Goal: Find contact information: Find contact information

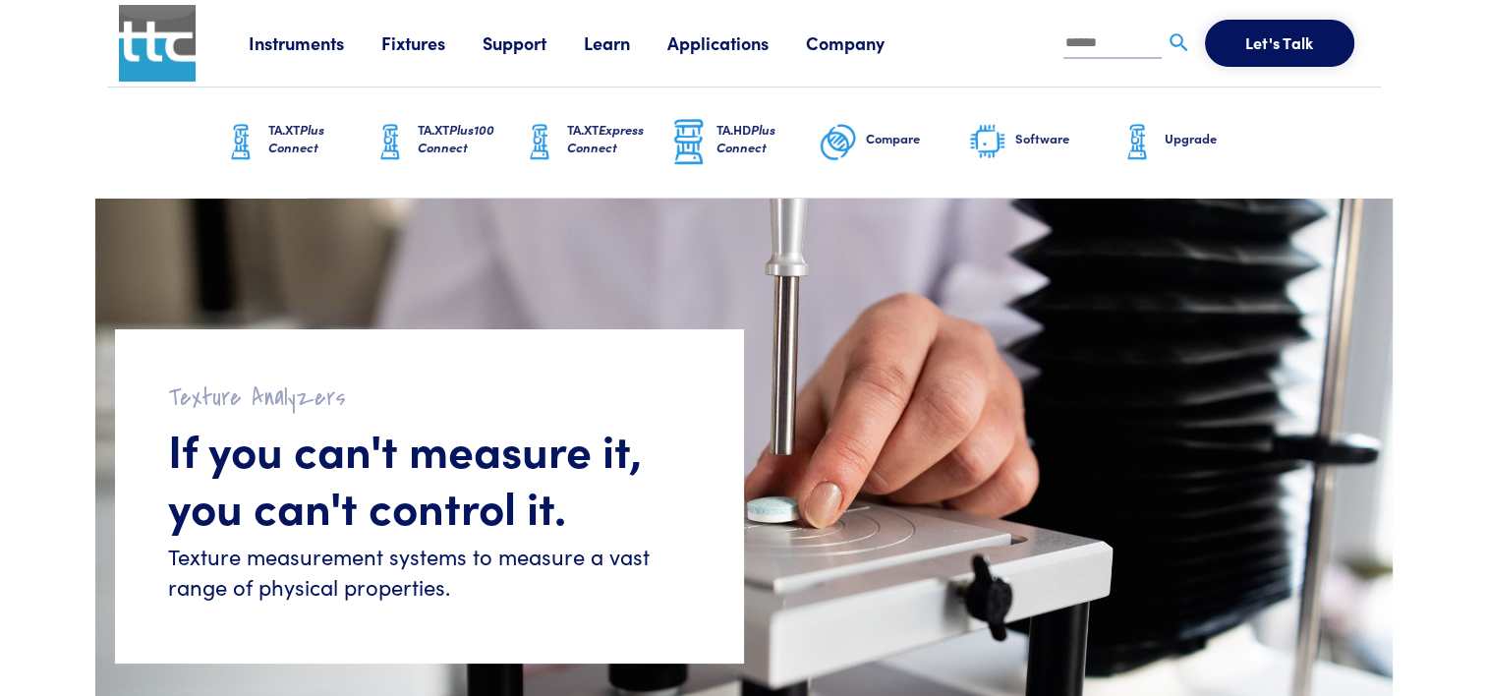
click at [863, 47] on link "Company" at bounding box center [864, 42] width 116 height 25
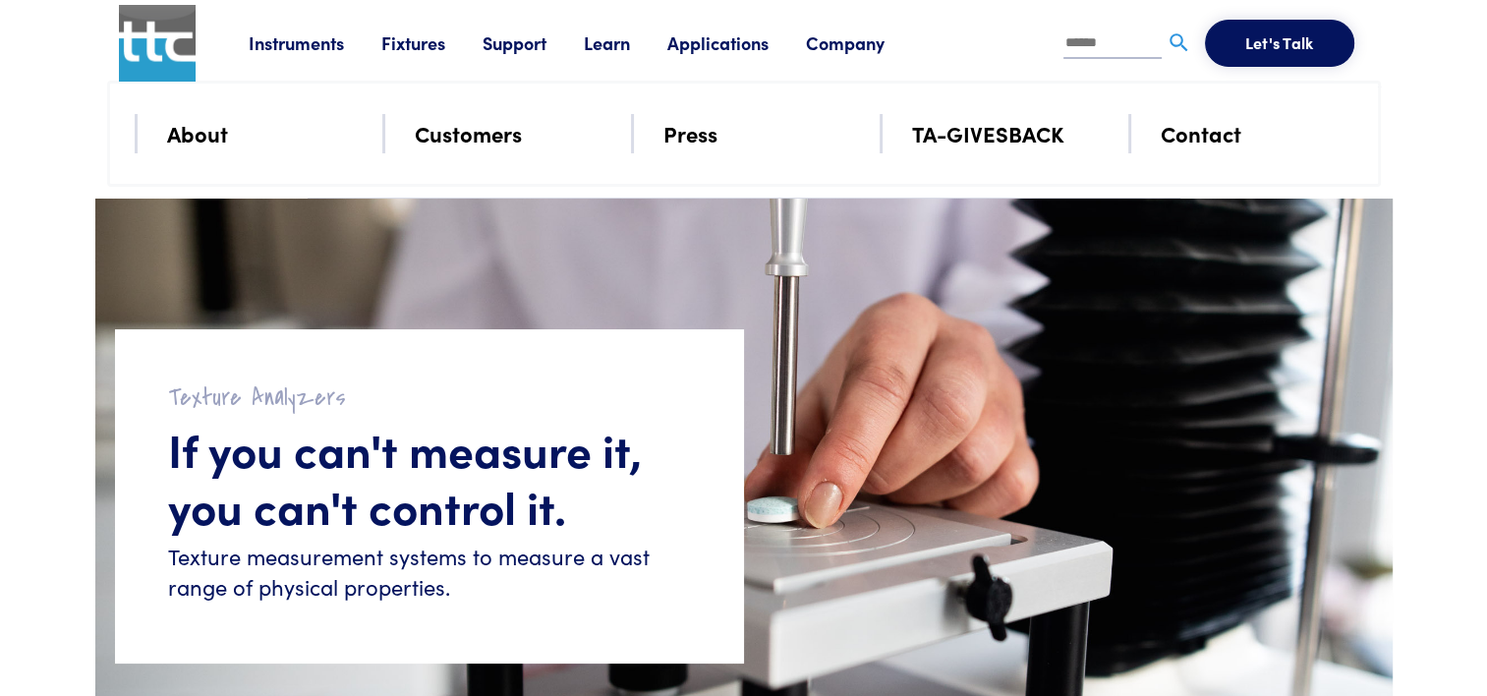
click at [1218, 143] on link "Contact" at bounding box center [1201, 133] width 81 height 34
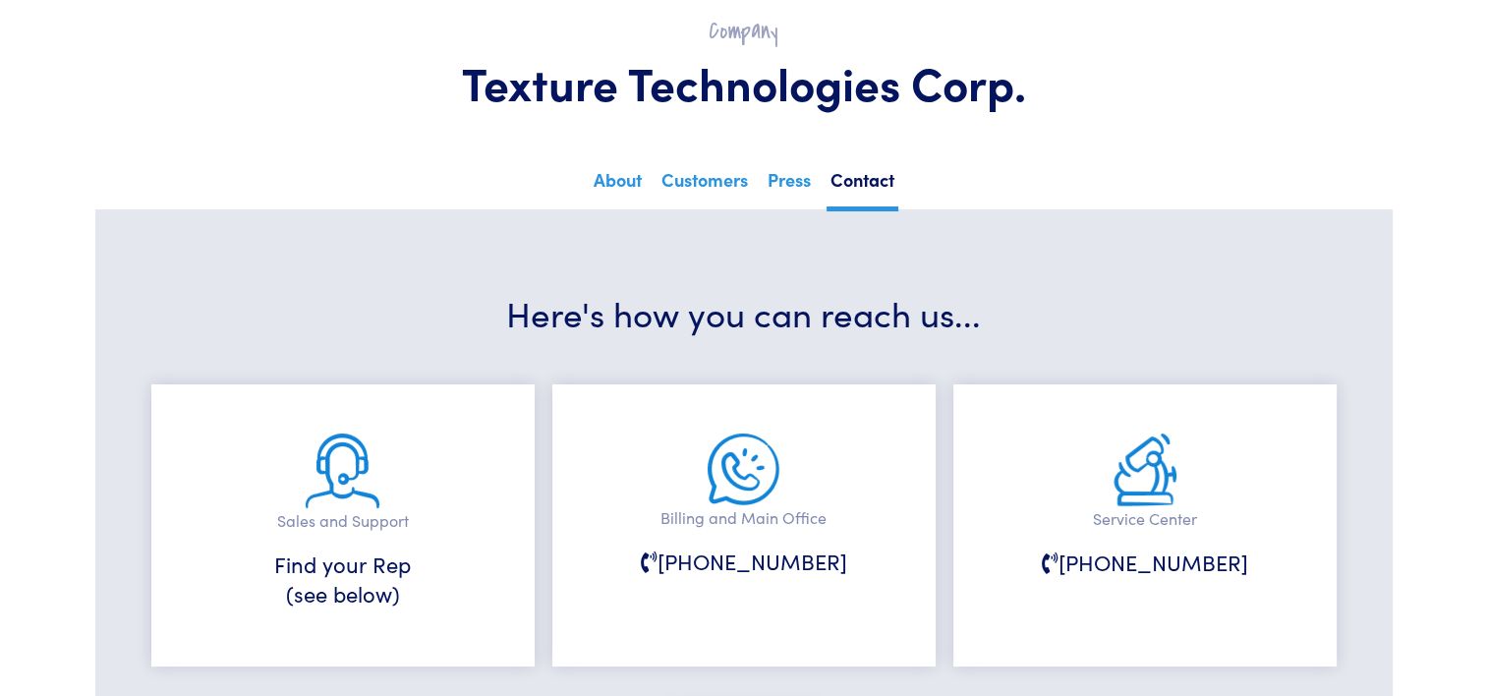
scroll to position [98, 0]
